Goal: Check status: Check status

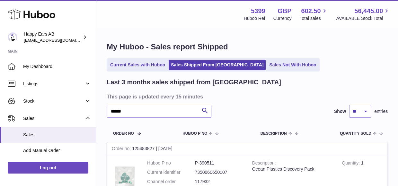
click at [185, 55] on div "My Huboo - Sales report Shipped Current Sales with Huboo Sales Shipped From [GE…" at bounding box center [247, 145] width 302 height 232
click at [196, 60] on link "Sales Shipped From [GEOGRAPHIC_DATA]" at bounding box center [217, 65] width 97 height 11
click at [196, 59] on ul "Current Sales with Huboo Sales Shipped From [GEOGRAPHIC_DATA] Sales Not With Hu…" at bounding box center [213, 64] width 213 height 13
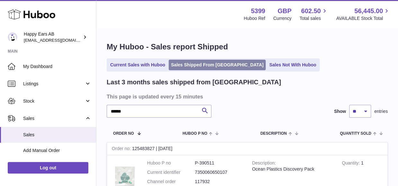
click at [196, 64] on link "Sales Shipped From [GEOGRAPHIC_DATA]" at bounding box center [217, 65] width 97 height 11
click at [190, 65] on link "Sales Shipped From [GEOGRAPHIC_DATA]" at bounding box center [217, 65] width 97 height 11
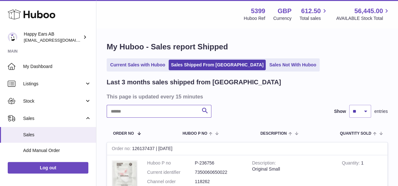
click at [157, 112] on input "text" at bounding box center [159, 111] width 105 height 13
paste input "******"
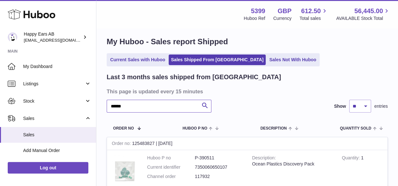
scroll to position [96, 0]
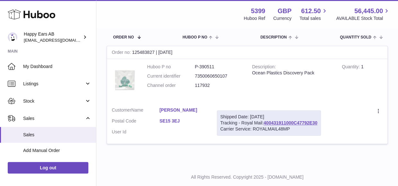
type input "******"
click at [179, 111] on link "[PERSON_NAME]" at bounding box center [183, 110] width 48 height 6
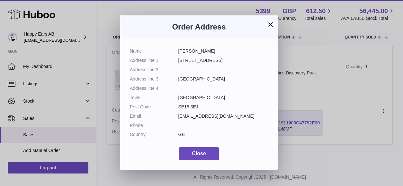
click at [268, 27] on button "×" at bounding box center [271, 25] width 8 height 8
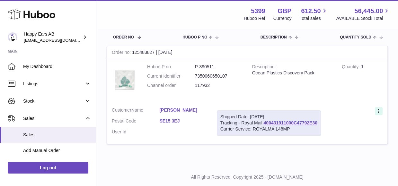
click at [377, 109] on icon at bounding box center [378, 112] width 7 height 6
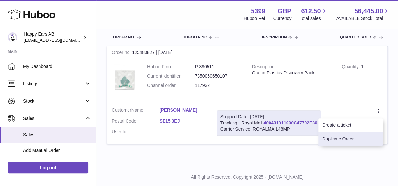
click at [350, 138] on li "Duplicate Order" at bounding box center [350, 139] width 64 height 14
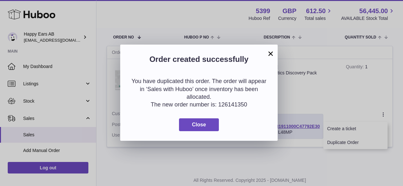
click at [202, 132] on div "You have duplicated this order. The order will appear in ‘Sales with Huboo’ onc…" at bounding box center [198, 104] width 157 height 73
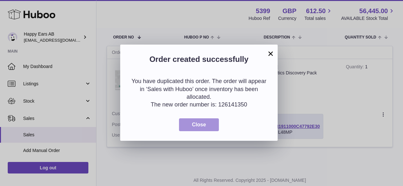
click at [204, 130] on button "Close" at bounding box center [199, 125] width 40 height 13
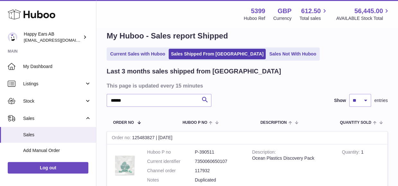
scroll to position [0, 0]
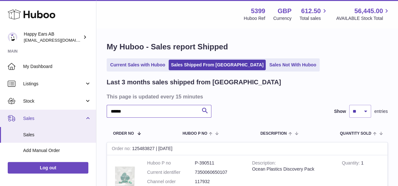
drag, startPoint x: 142, startPoint y: 109, endPoint x: 11, endPoint y: 120, distance: 131.9
click at [48, 120] on div "Huboo Happy Ears AB 3pl@happyearsearplugs.com Main My Dashboard Listings Not wi…" at bounding box center [199, 151] width 398 height 302
paste input "******"
type input "******"
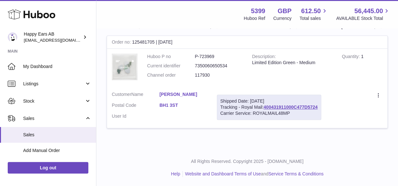
scroll to position [107, 0]
